Goal: Transaction & Acquisition: Purchase product/service

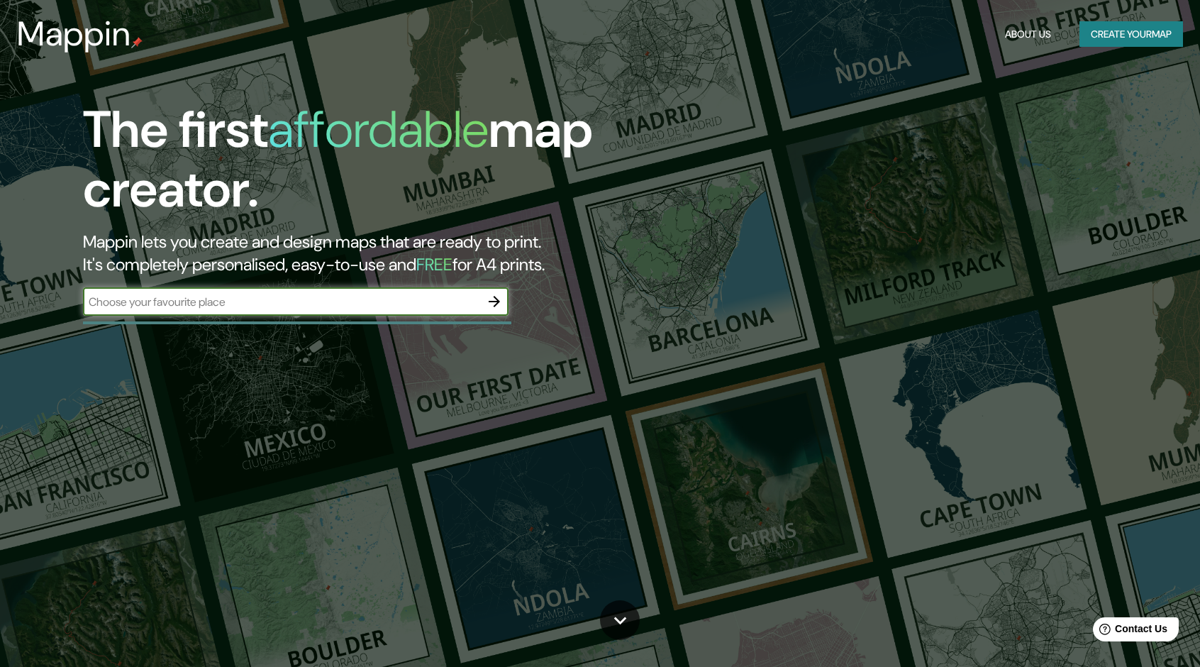
click at [379, 312] on div "​" at bounding box center [296, 301] width 426 height 28
type input "PABELLON [PERSON_NAME][MEDICAL_DATA] COSMICOS"
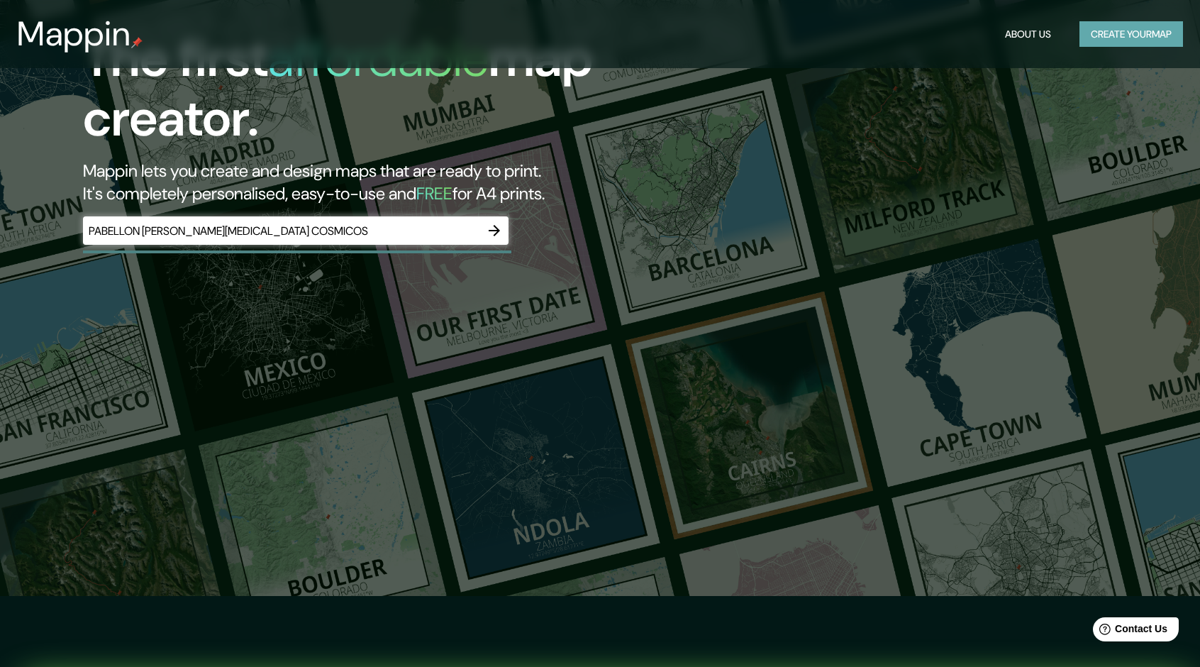
click at [1155, 33] on button "Create your map" at bounding box center [1132, 34] width 104 height 26
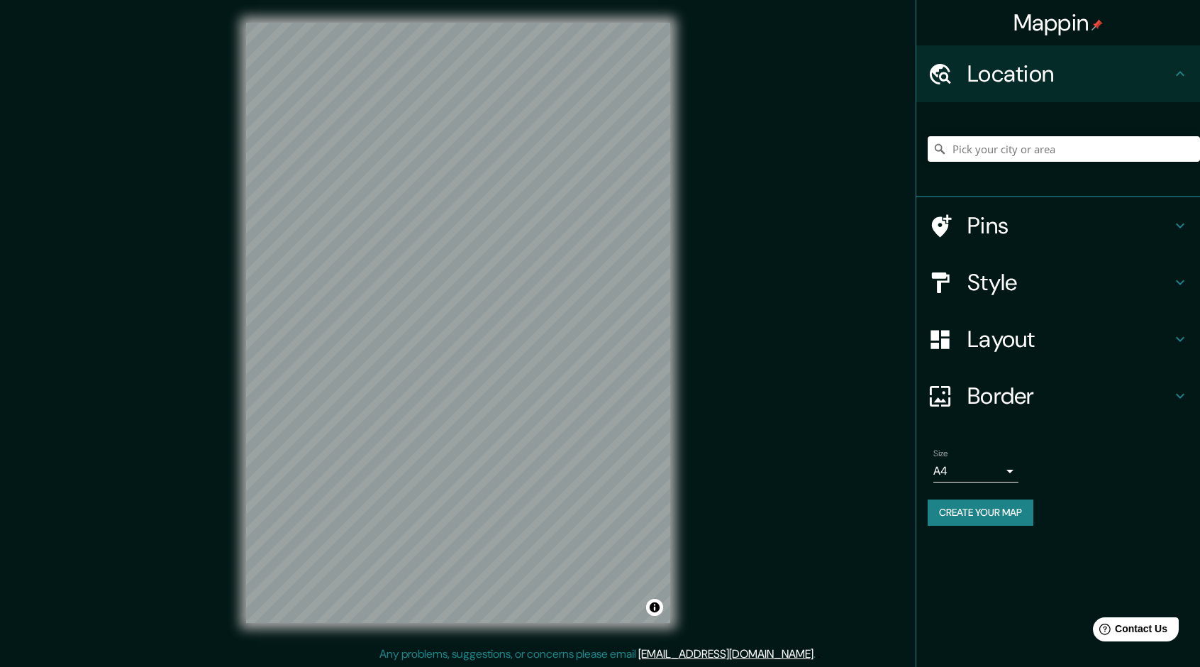
click at [1027, 146] on input "Pick your city or area" at bounding box center [1064, 149] width 272 height 26
type input "p"
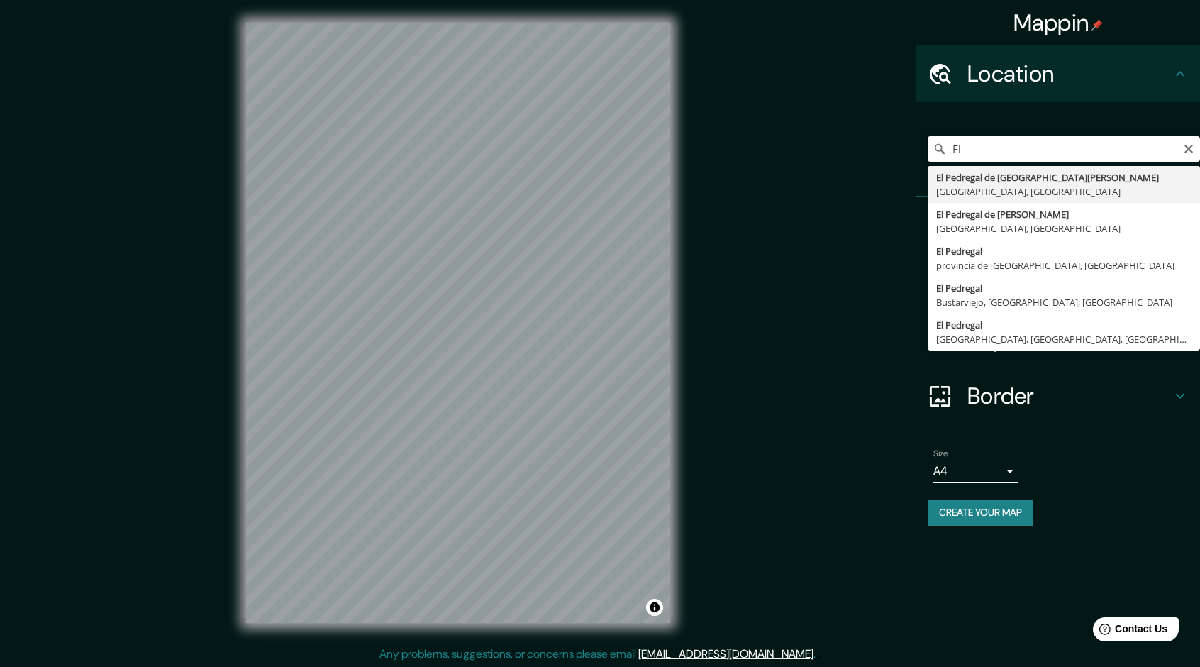
type input "E"
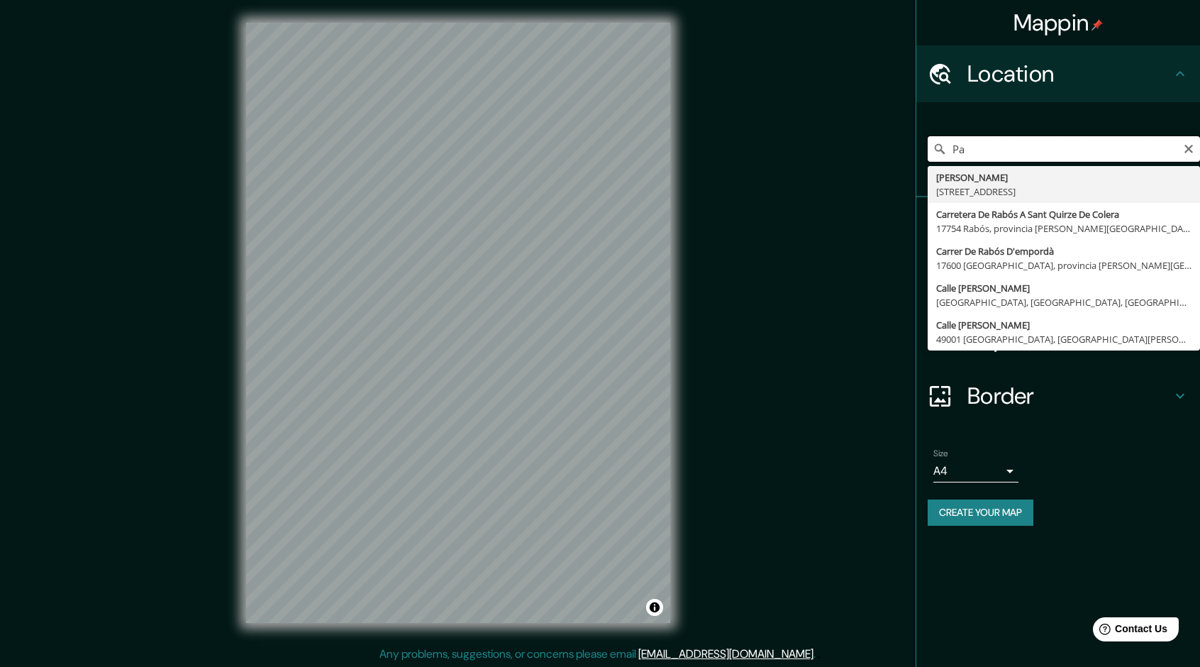
type input "P"
type input "E"
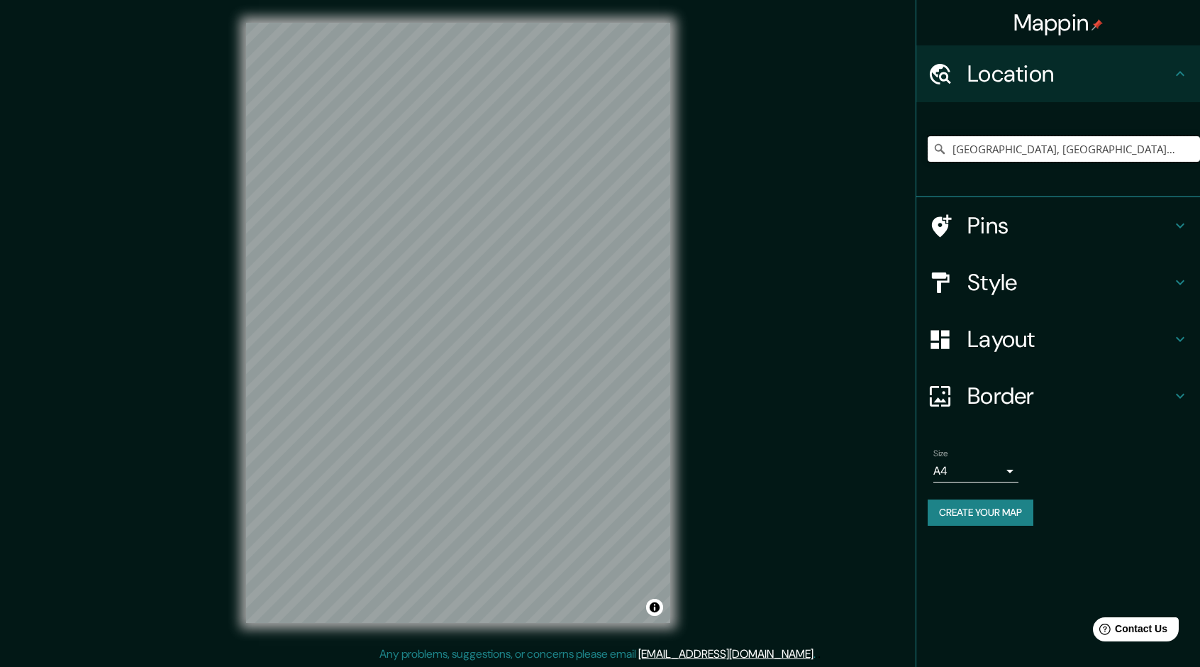
type input "[GEOGRAPHIC_DATA], [GEOGRAPHIC_DATA], [GEOGRAPHIC_DATA]"
